Goal: Find specific page/section: Find specific page/section

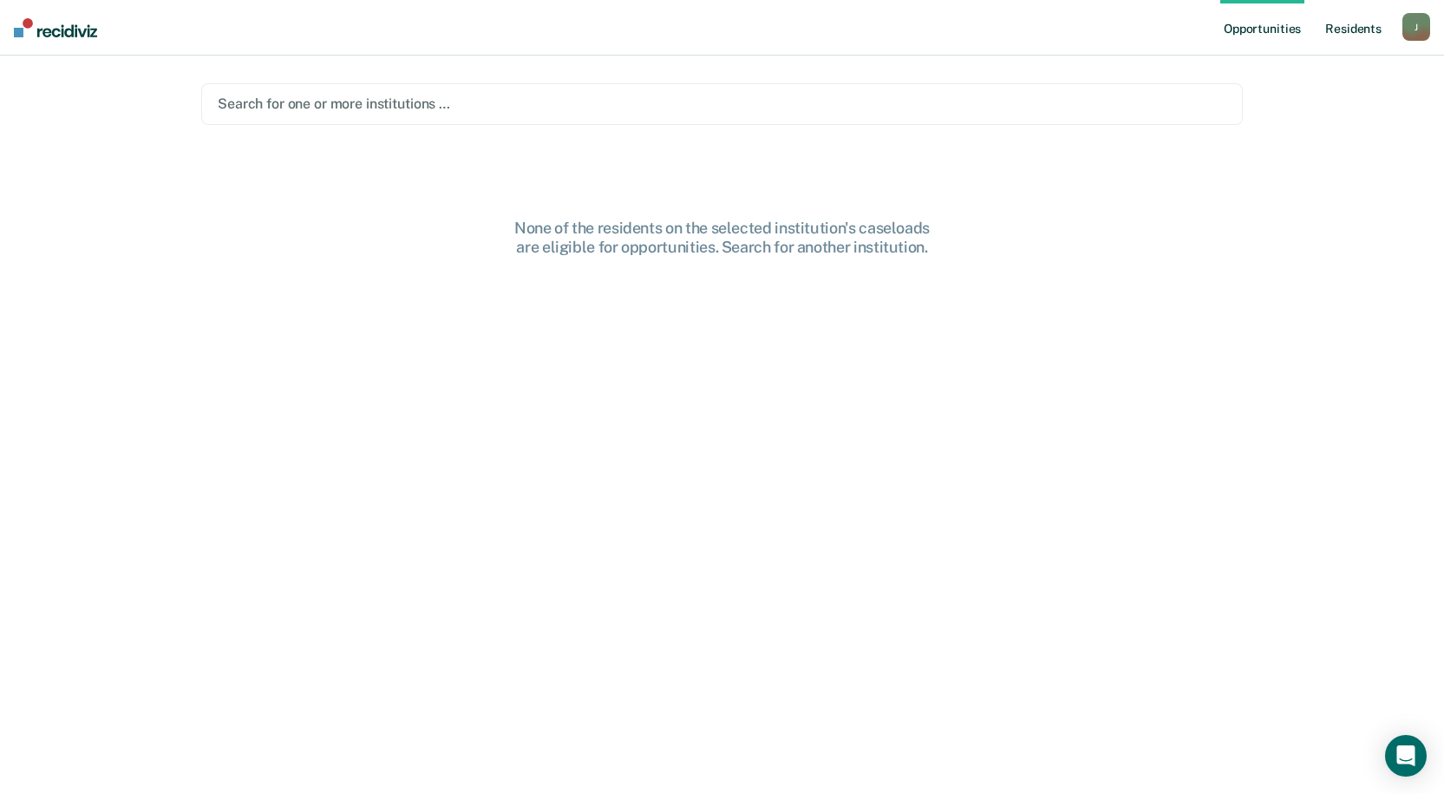
click at [1347, 29] on link "Resident s" at bounding box center [1353, 28] width 63 height 56
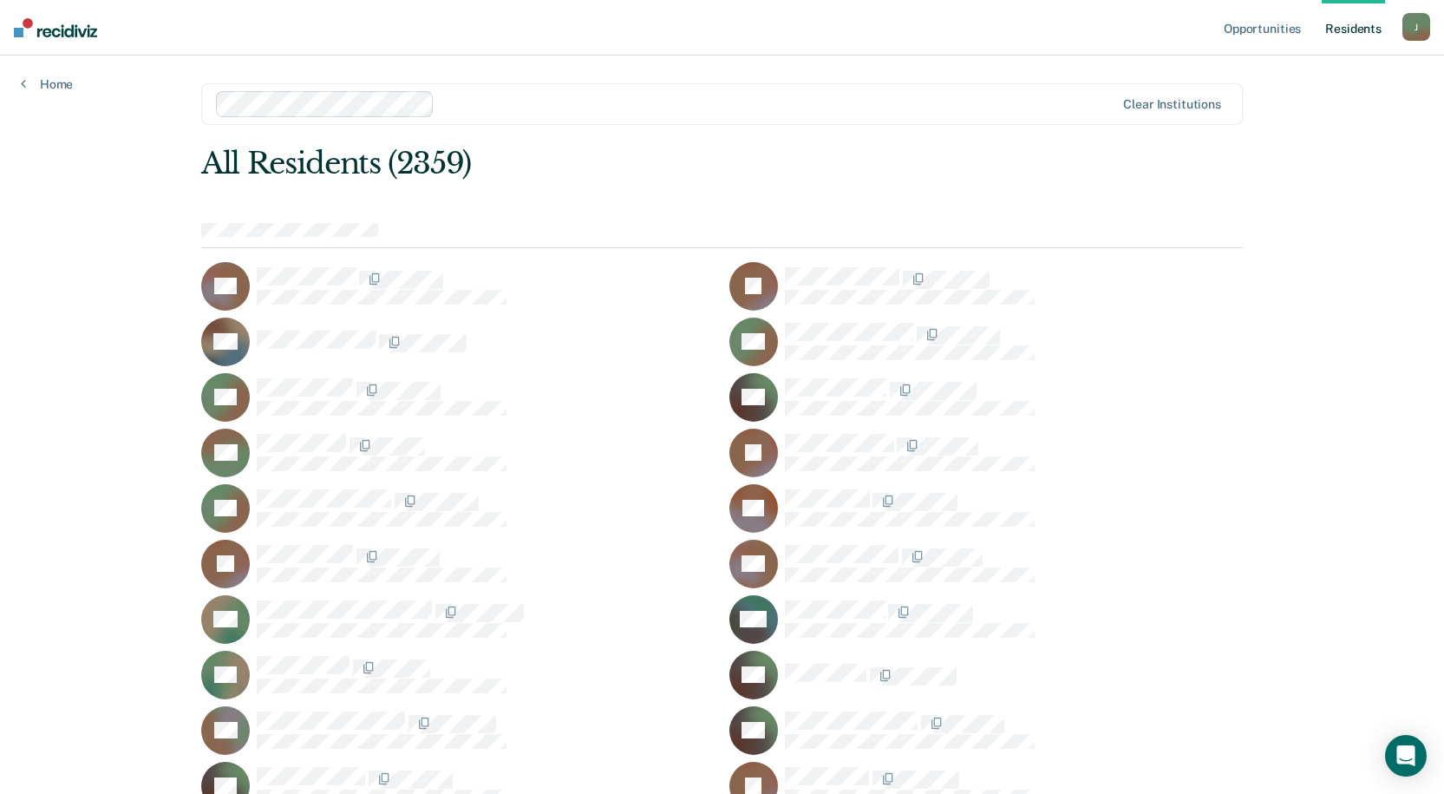
scroll to position [7650, 0]
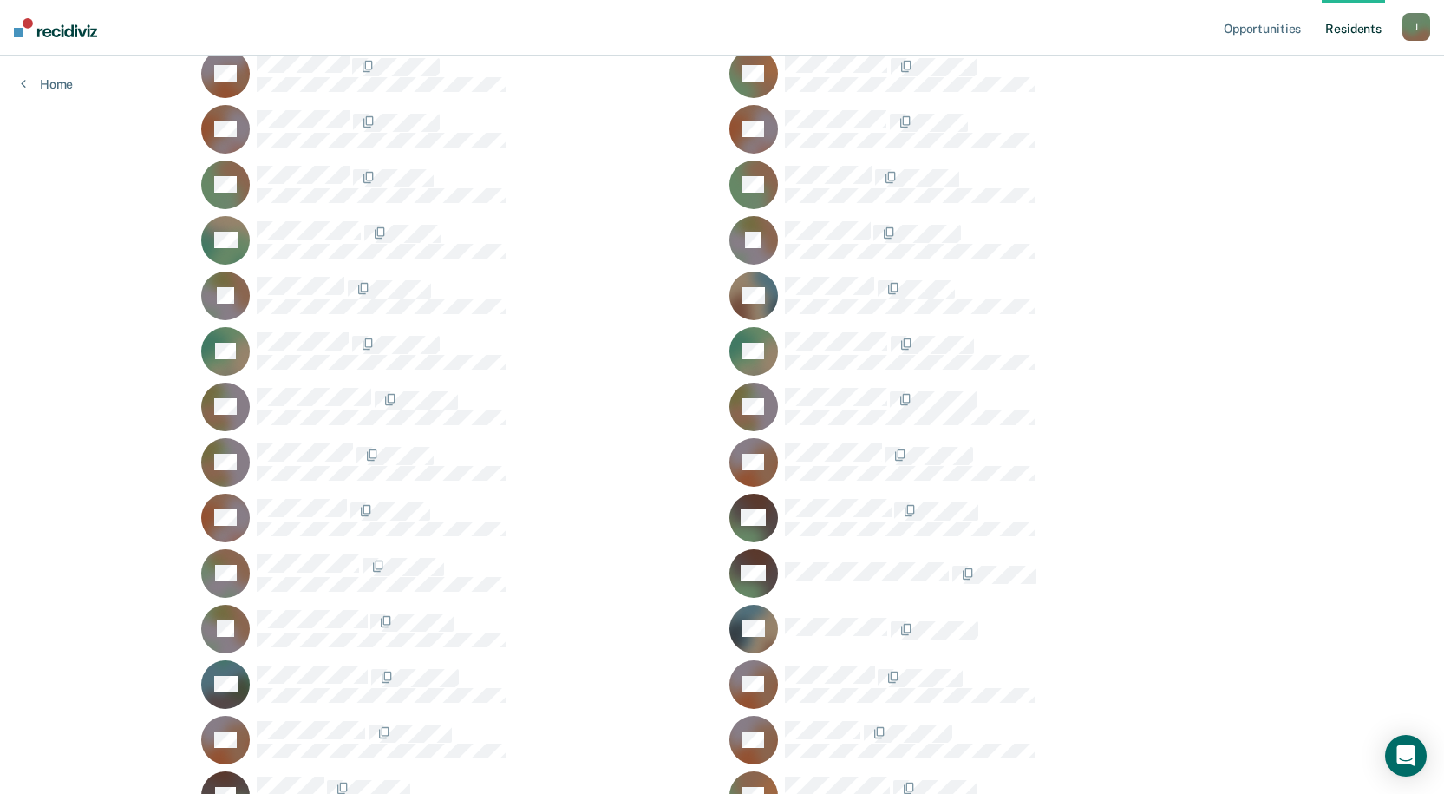
drag, startPoint x: 833, startPoint y: 382, endPoint x: 860, endPoint y: 384, distance: 27.0
click at [833, 382] on div "RB" at bounding box center [985, 406] width 513 height 49
